Goal: Information Seeking & Learning: Learn about a topic

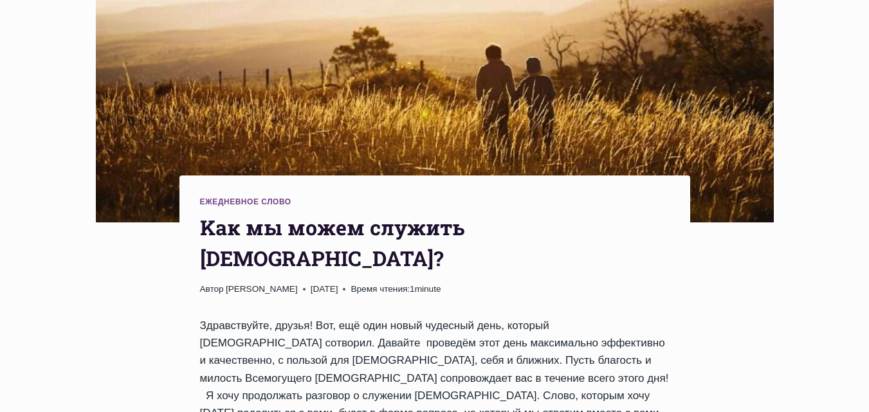
scroll to position [386, 0]
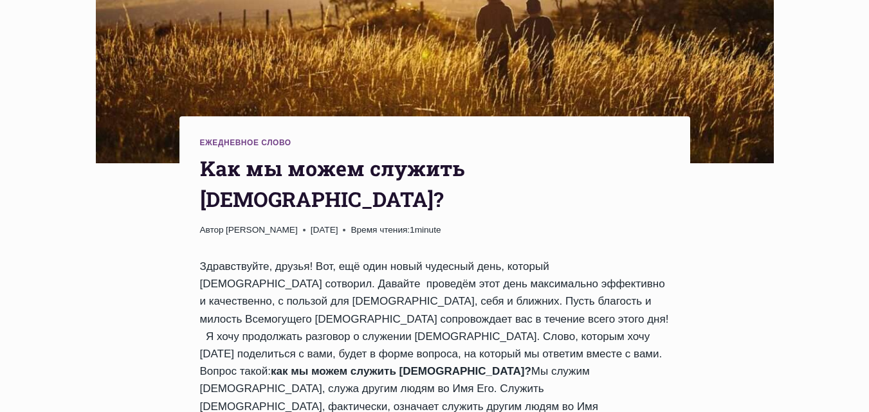
scroll to position [579, 0]
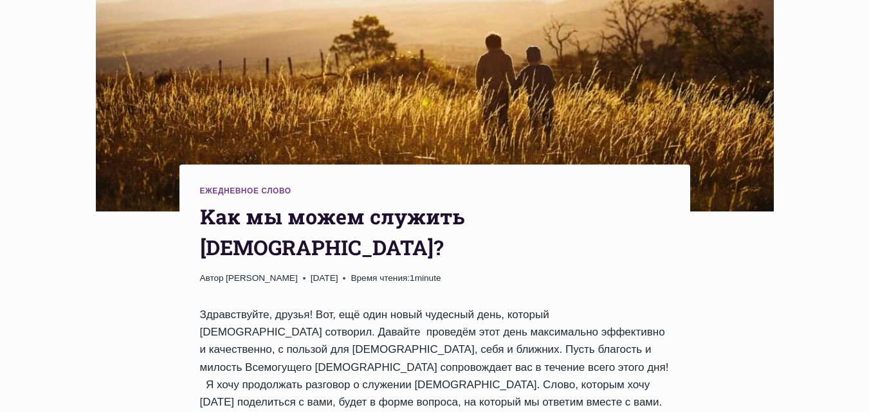
scroll to position [360, 0]
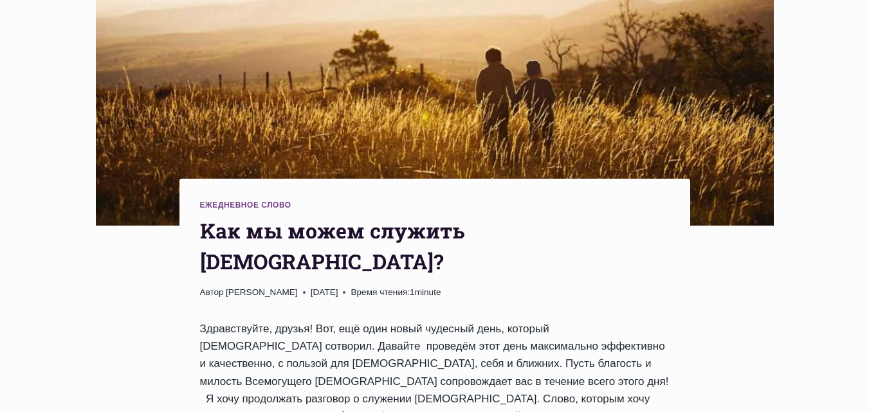
click at [200, 215] on h1 "Kак мы можем служить [DEMOGRAPHIC_DATA]?" at bounding box center [434, 246] width 469 height 62
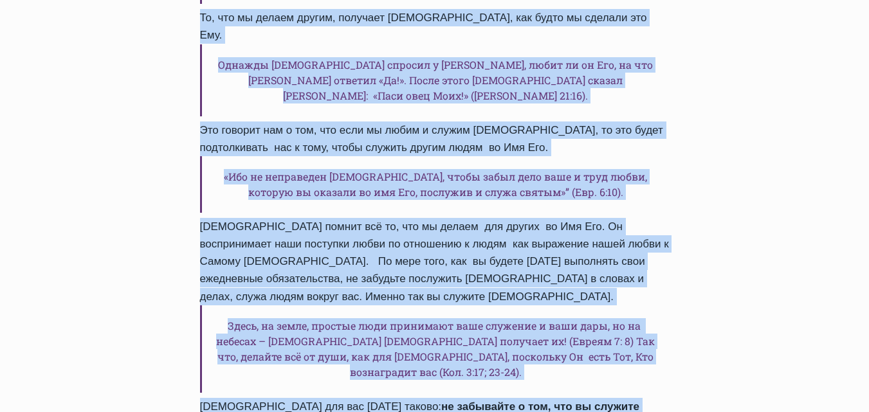
scroll to position [1440, 0]
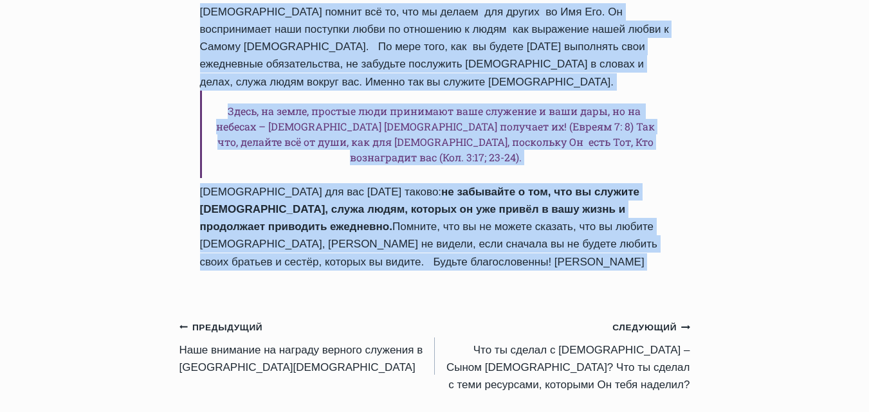
drag, startPoint x: 200, startPoint y: 182, endPoint x: 484, endPoint y: 55, distance: 311.1
